Goal: Find specific page/section: Find specific page/section

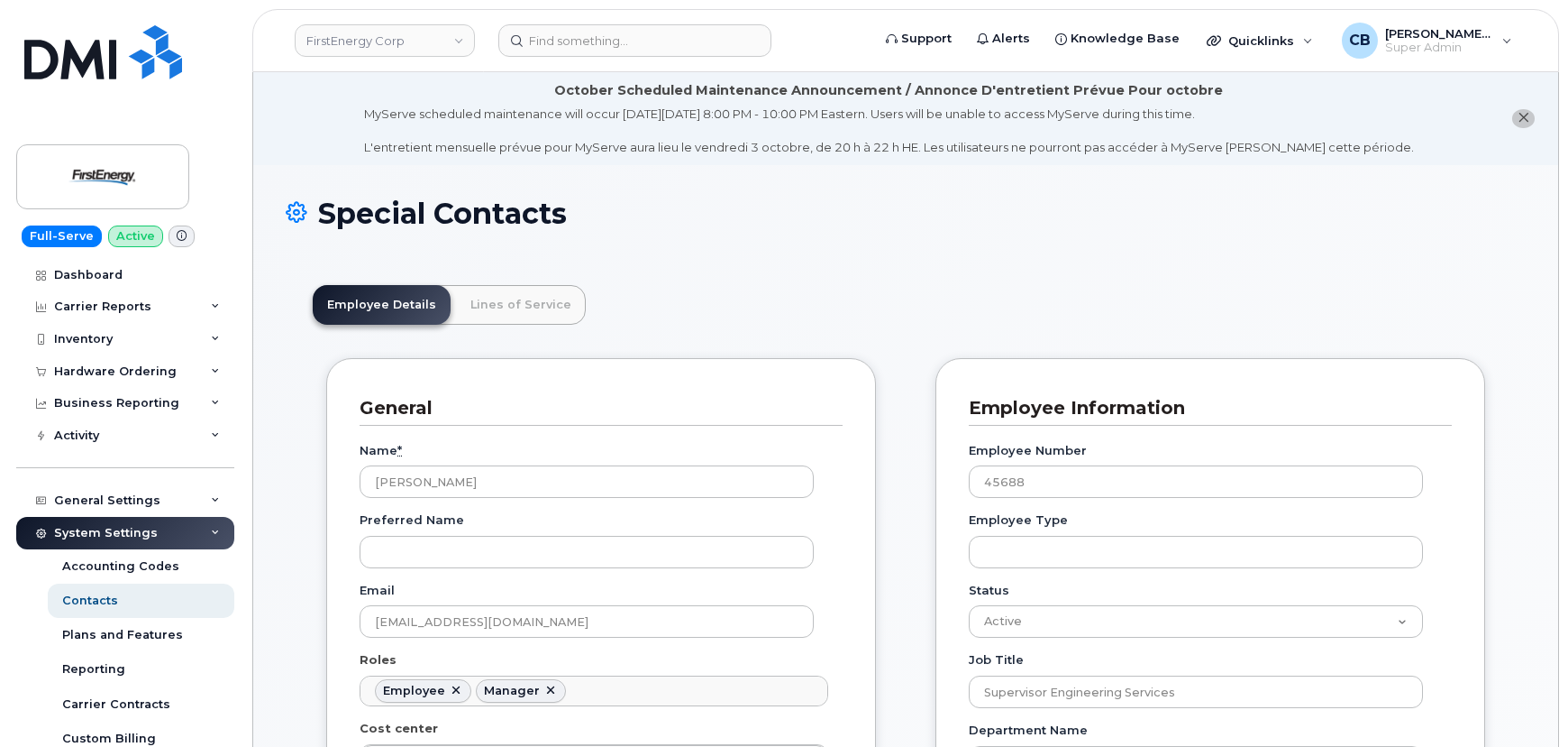
scroll to position [107, 0]
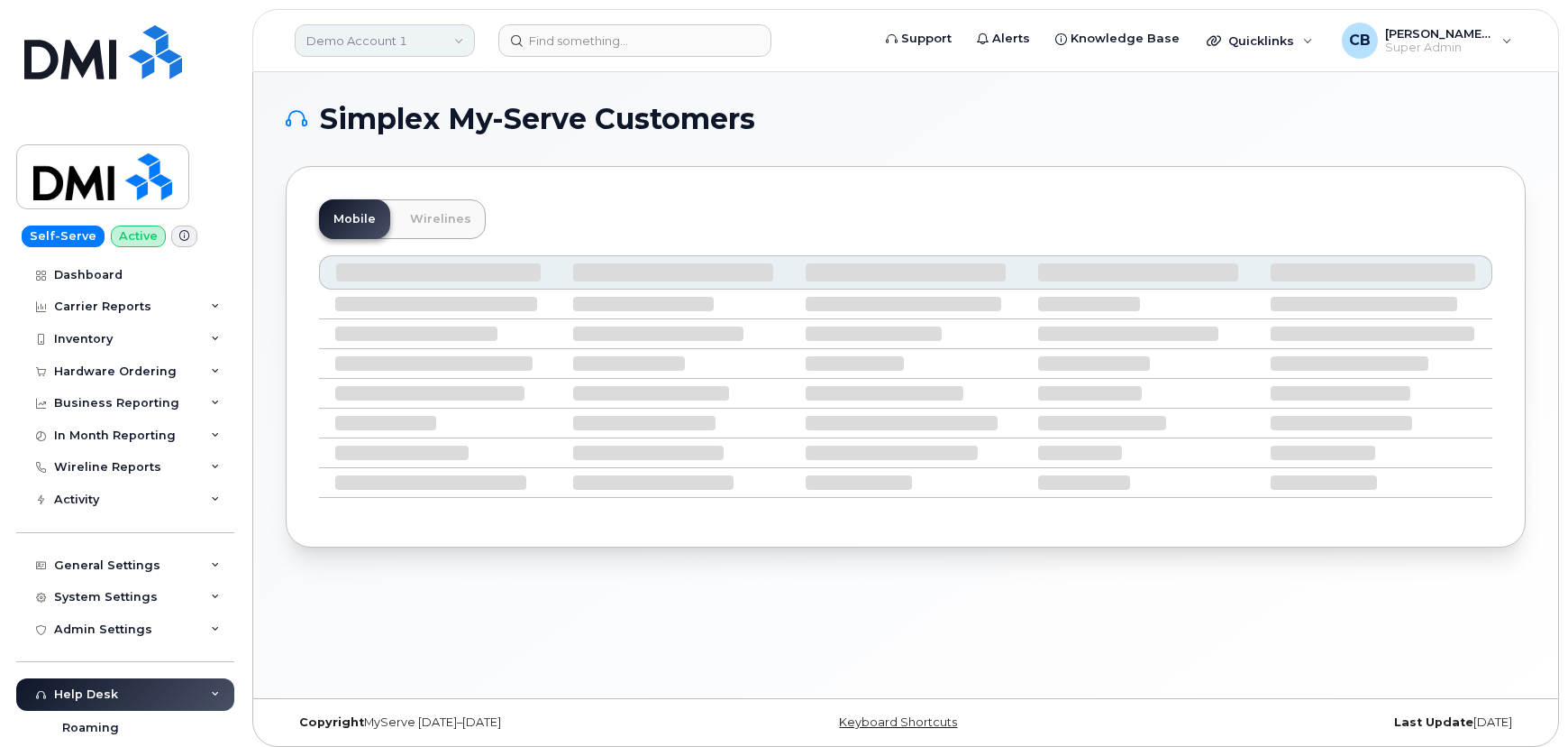
click at [395, 26] on link "Demo Account 1" at bounding box center [384, 40] width 180 height 32
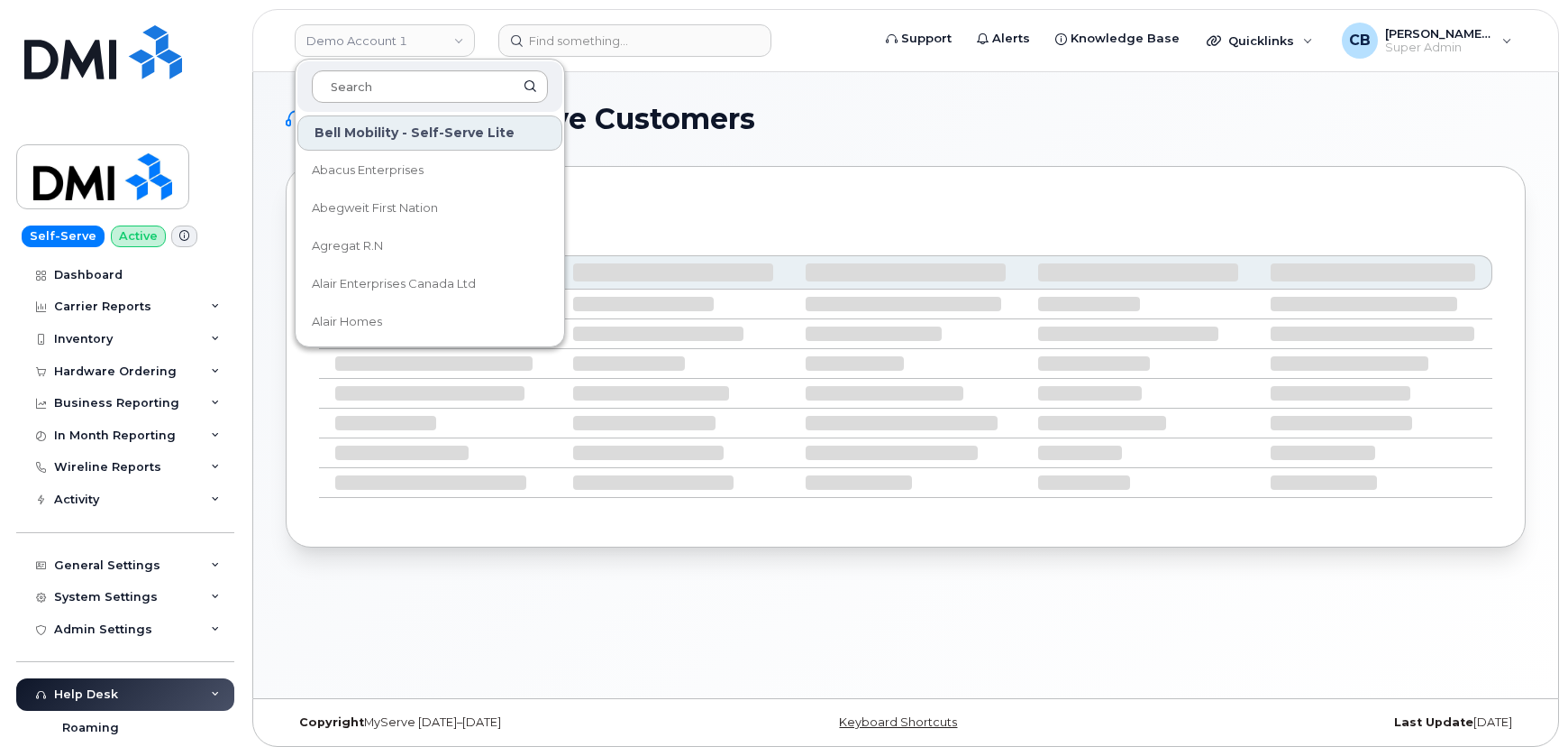
click at [374, 92] on input at bounding box center [430, 86] width 237 height 32
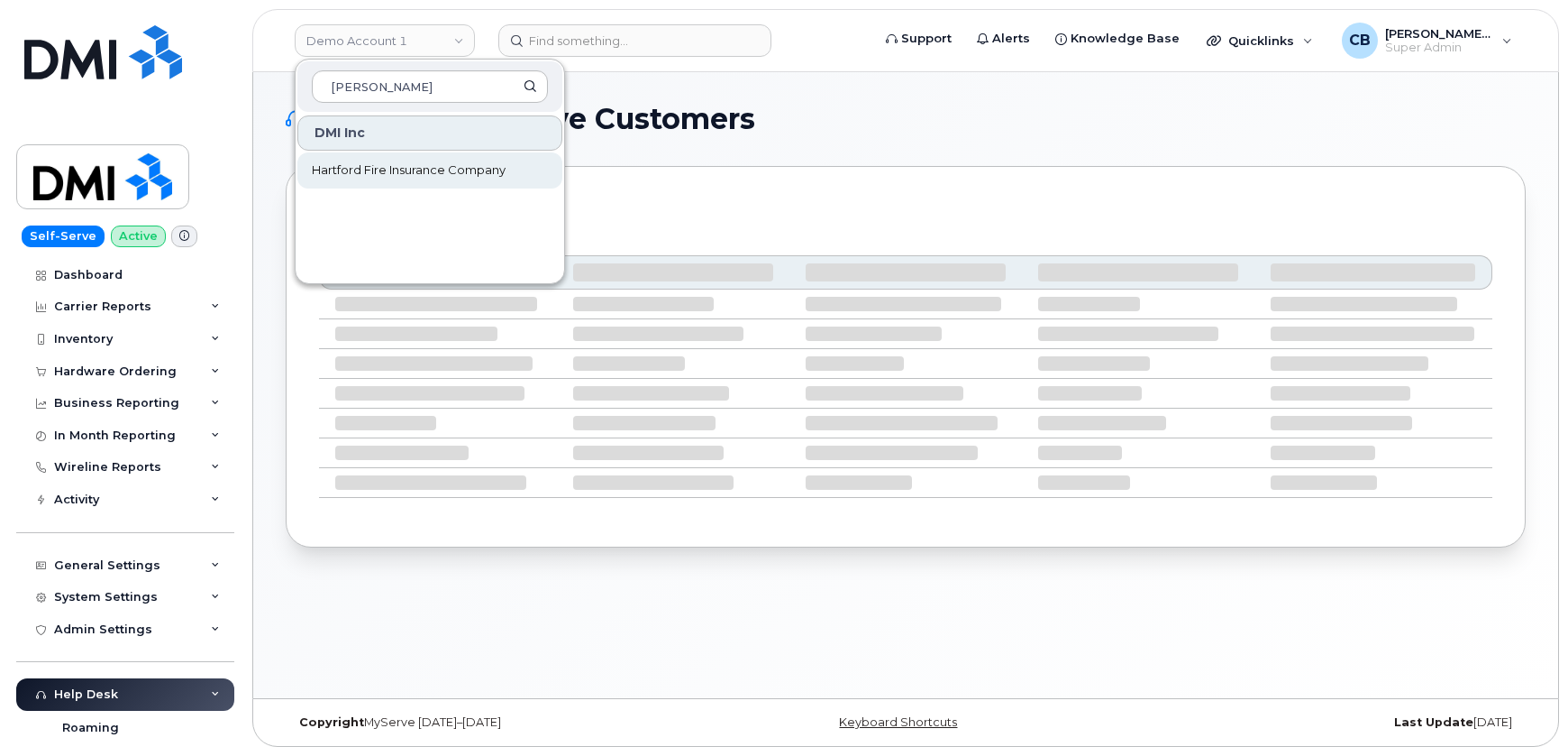
type input "hart"
click at [383, 170] on span "Hartford Fire Insurance Company" at bounding box center [408, 171] width 194 height 18
